Goal: Task Accomplishment & Management: Use online tool/utility

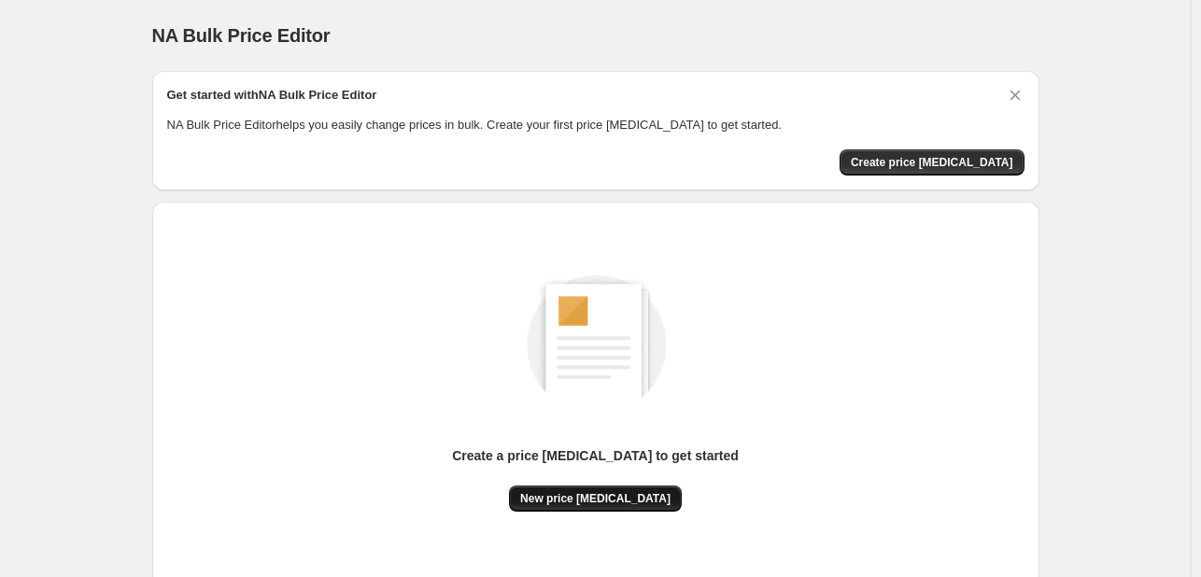
click at [624, 509] on button "New price change job" at bounding box center [595, 499] width 173 height 26
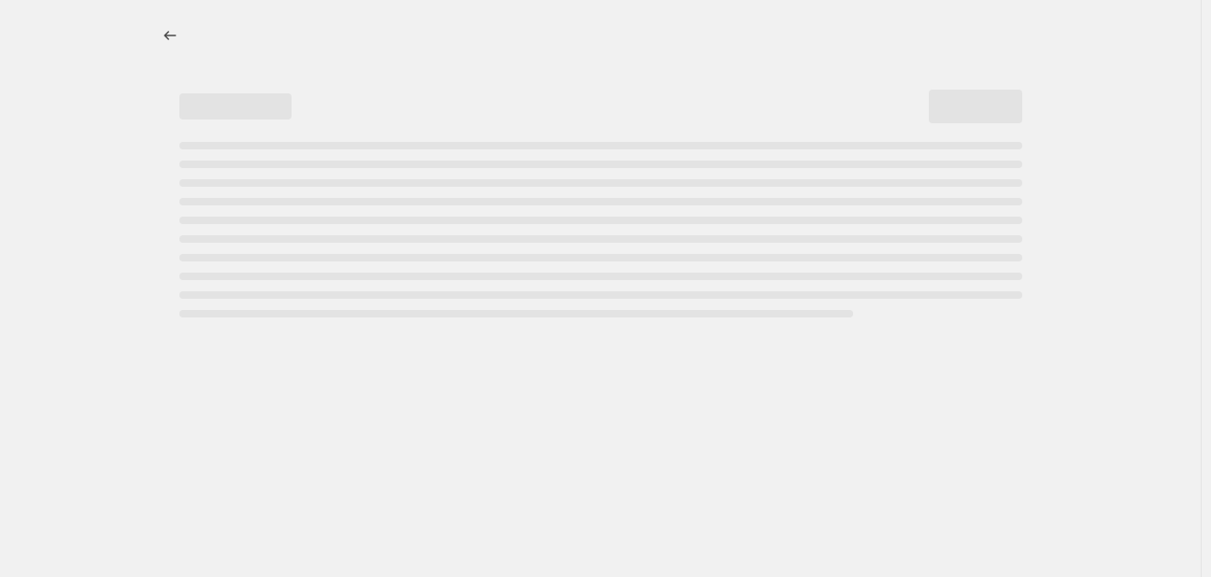
select select "percentage"
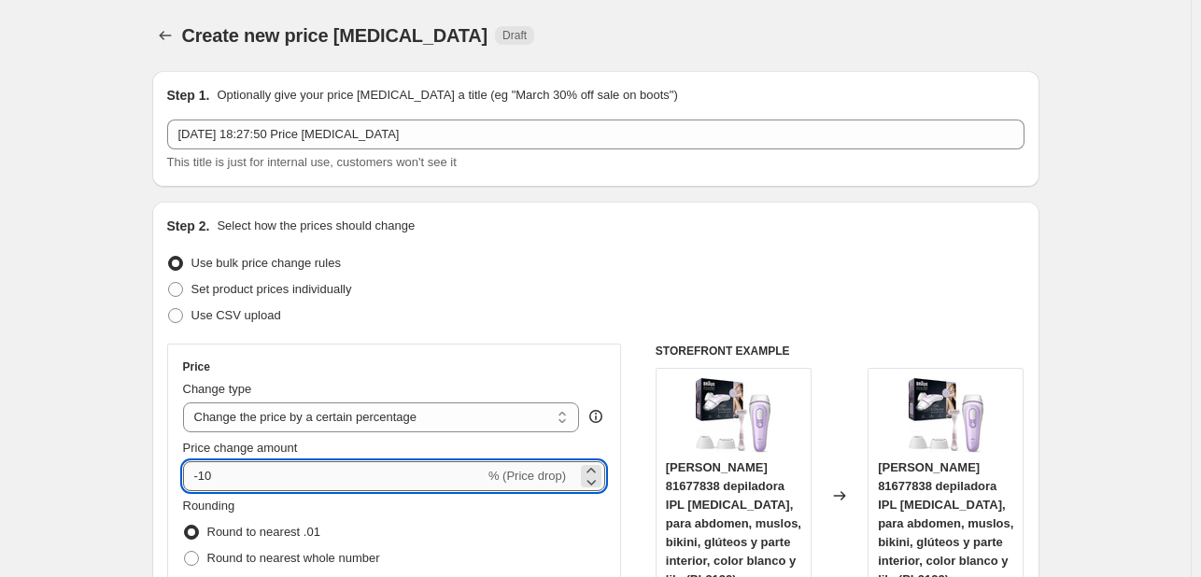
click at [333, 486] on input "-10" at bounding box center [334, 477] width 302 height 30
type input "-1"
type input "2"
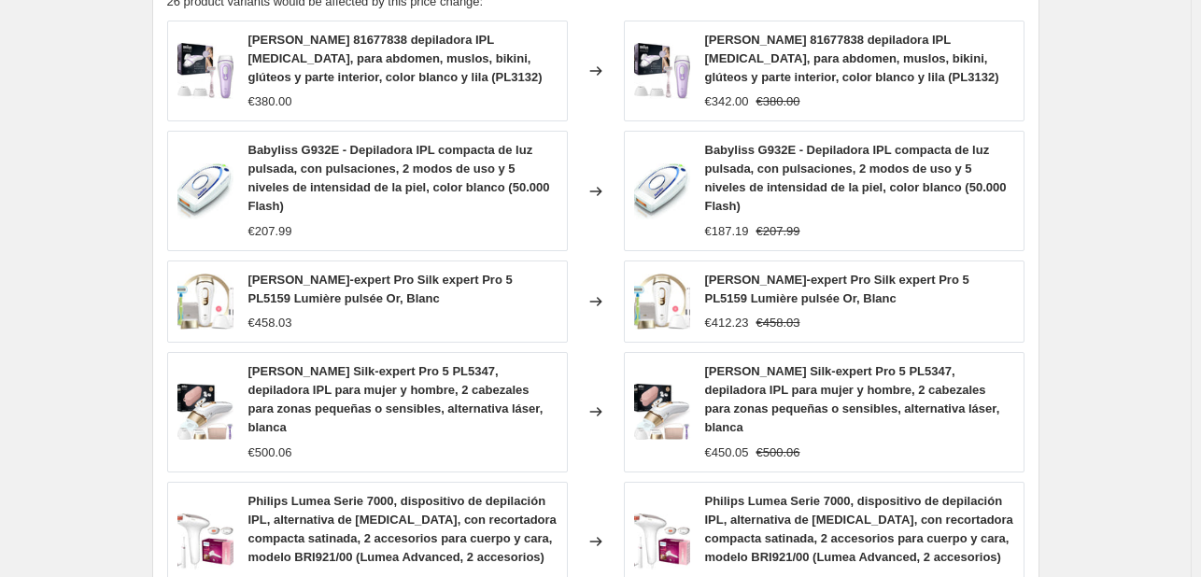
scroll to position [1413, 0]
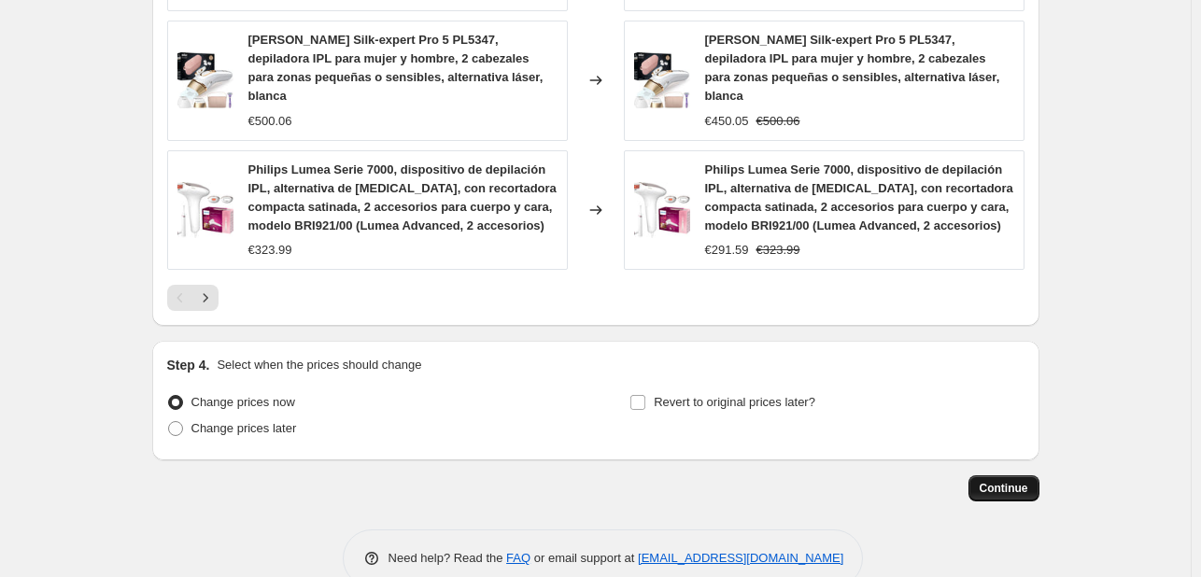
type input "-25"
click at [1009, 481] on span "Continue" at bounding box center [1004, 488] width 49 height 15
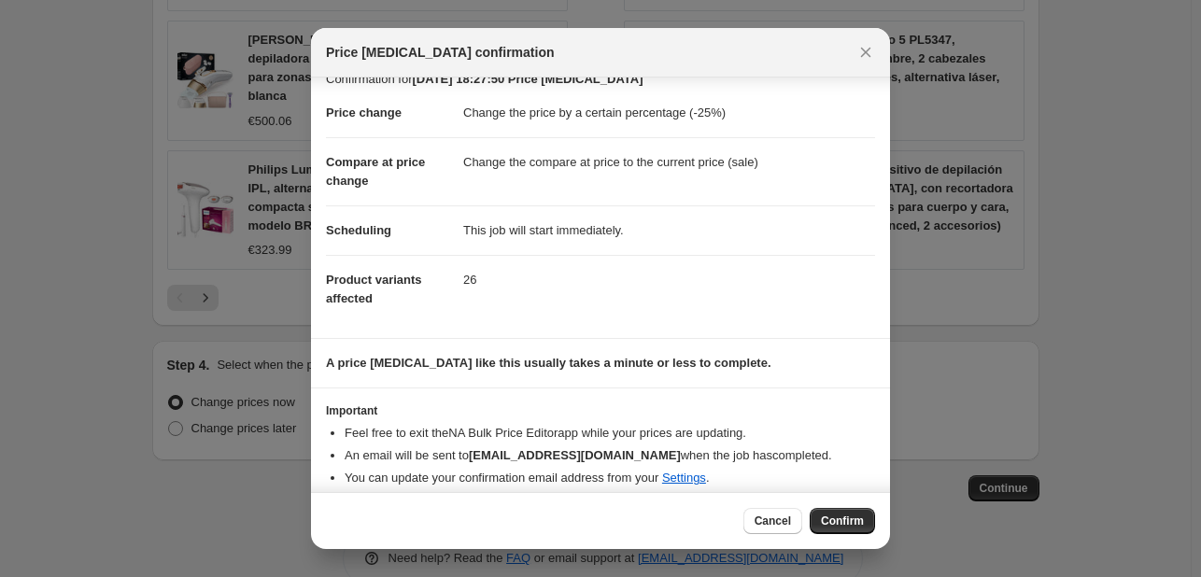
scroll to position [36, 0]
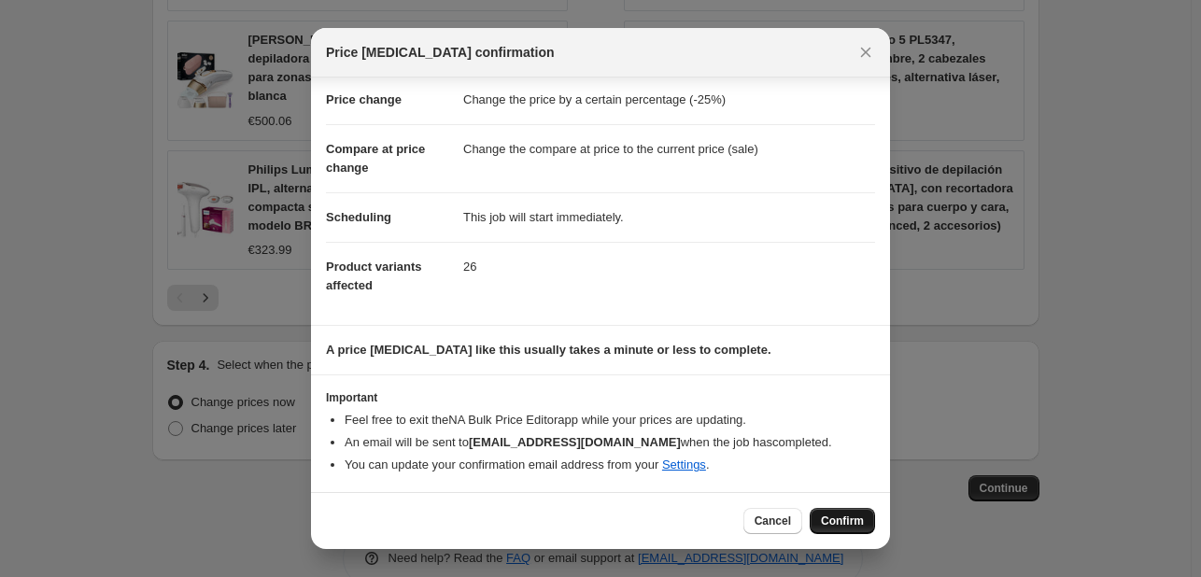
drag, startPoint x: 848, startPoint y: 521, endPoint x: 716, endPoint y: 539, distance: 133.8
click at [847, 521] on span "Confirm" at bounding box center [842, 521] width 43 height 15
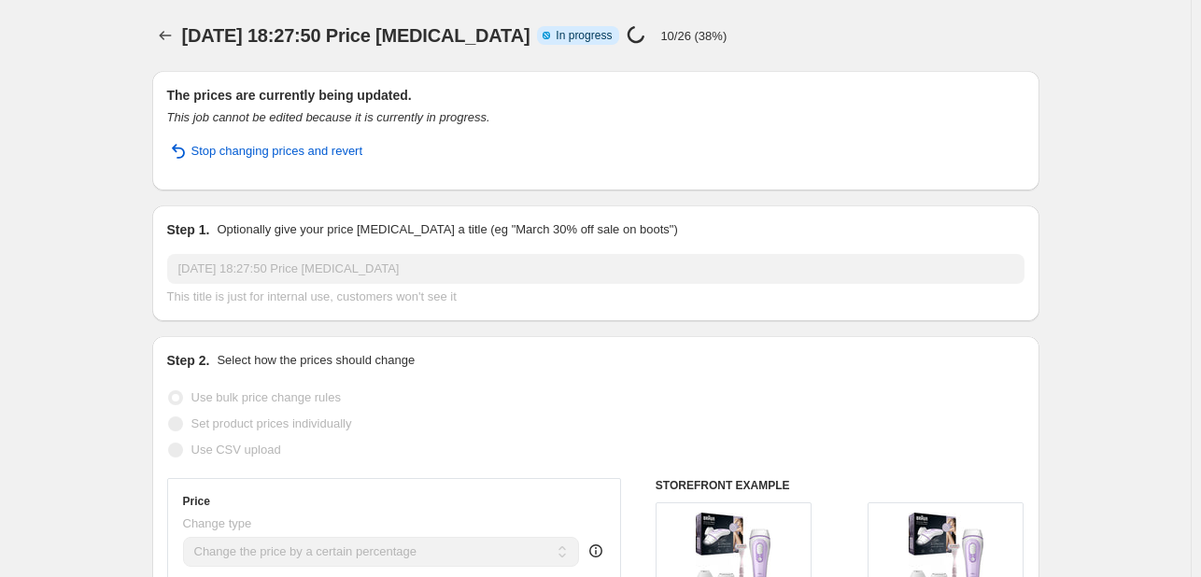
select select "percentage"
